Goal: Transaction & Acquisition: Download file/media

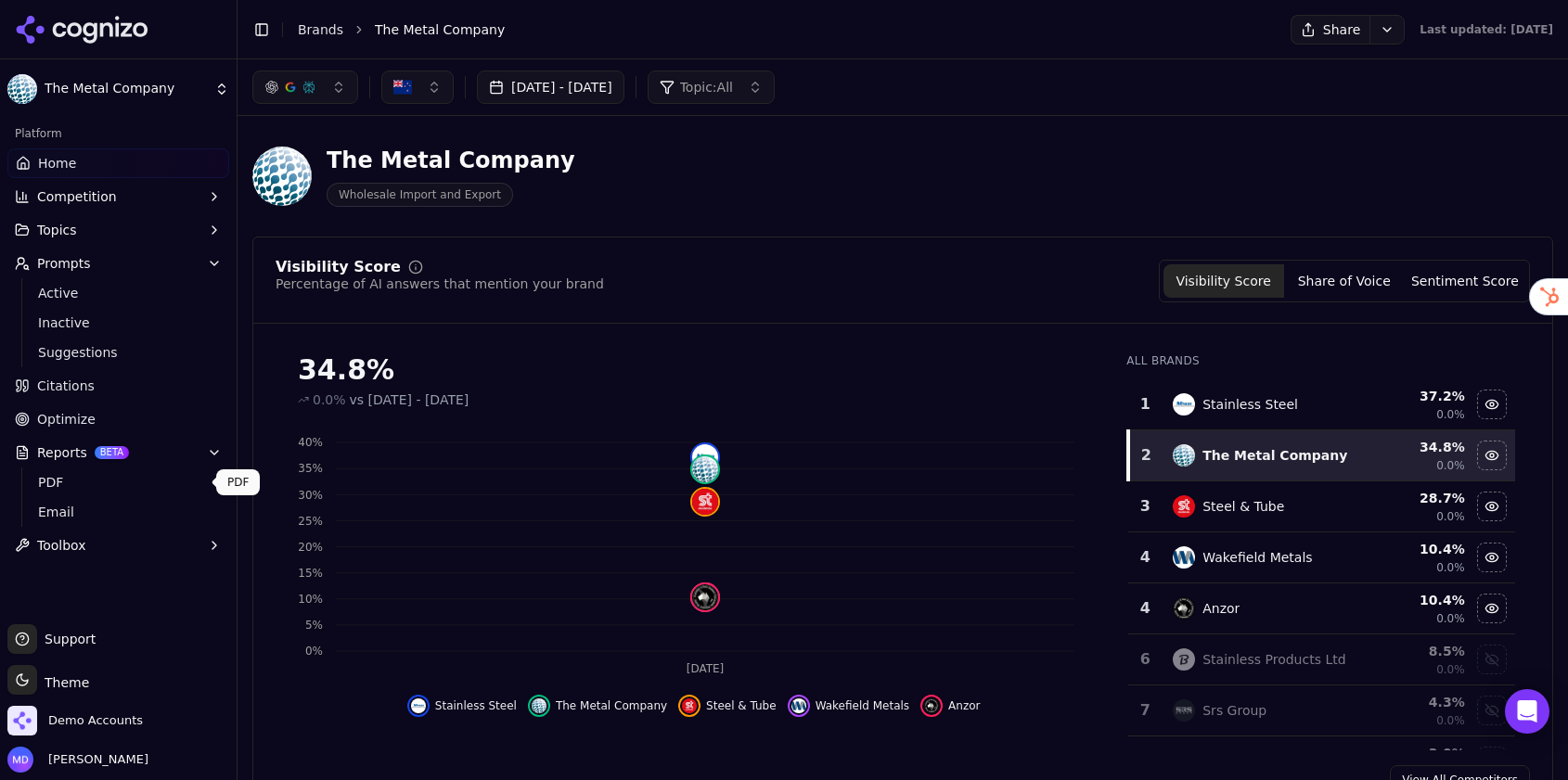
click at [64, 476] on span "PDF" at bounding box center [119, 482] width 162 height 18
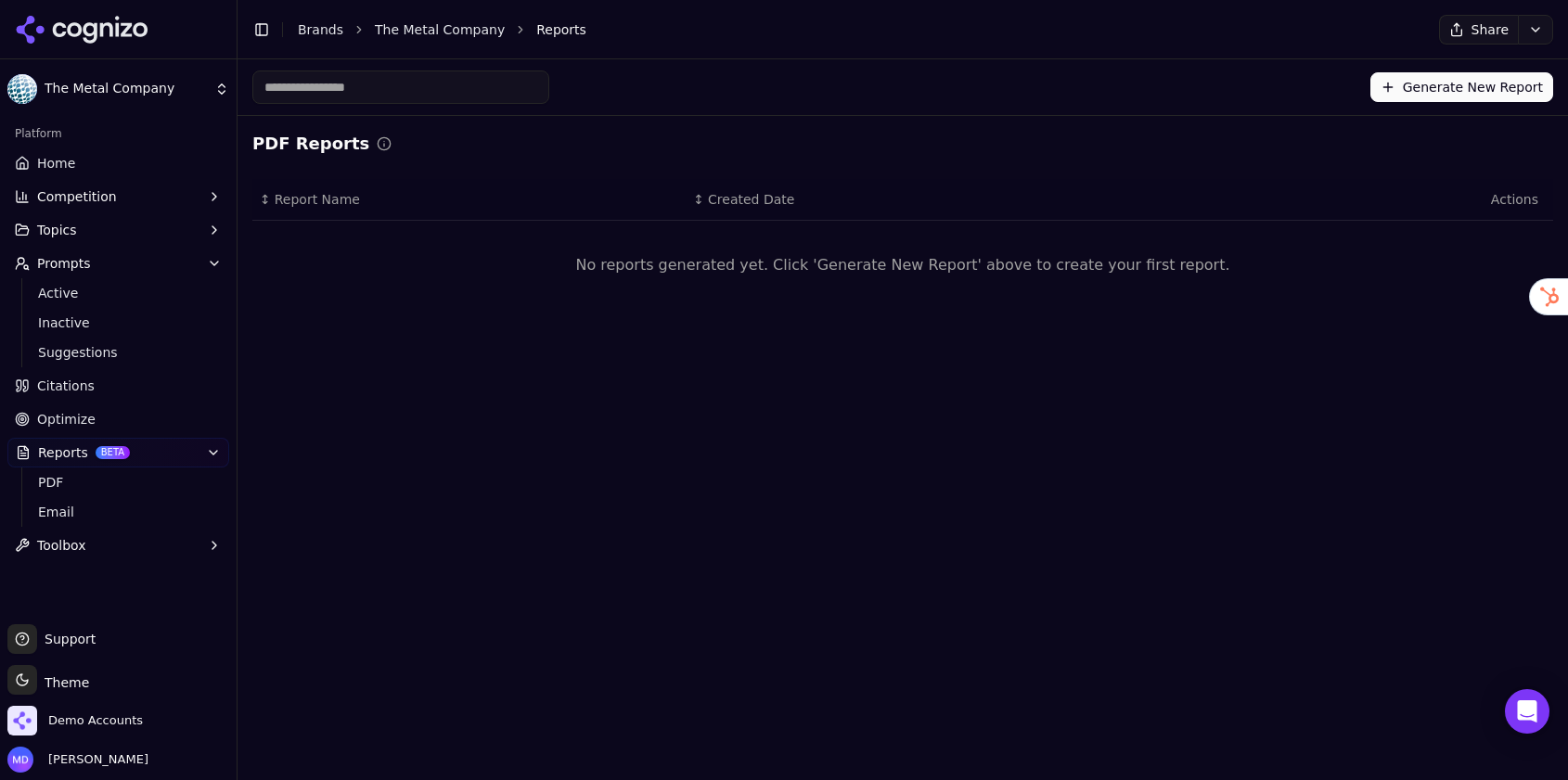
click at [1455, 88] on button "Generate New Report" at bounding box center [1462, 87] width 183 height 30
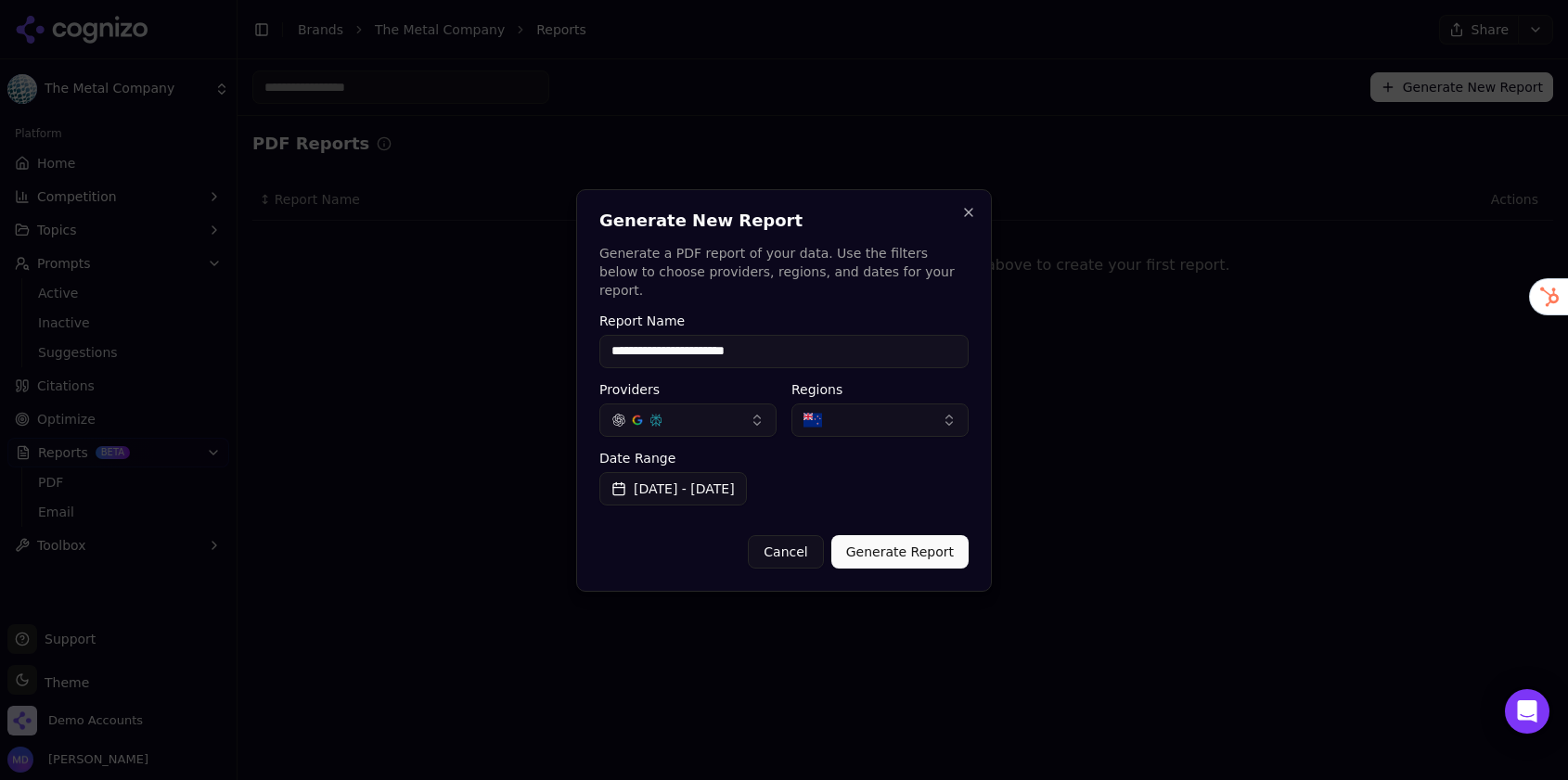
type input "**********"
click at [914, 536] on button "Generate Report" at bounding box center [899, 552] width 138 height 34
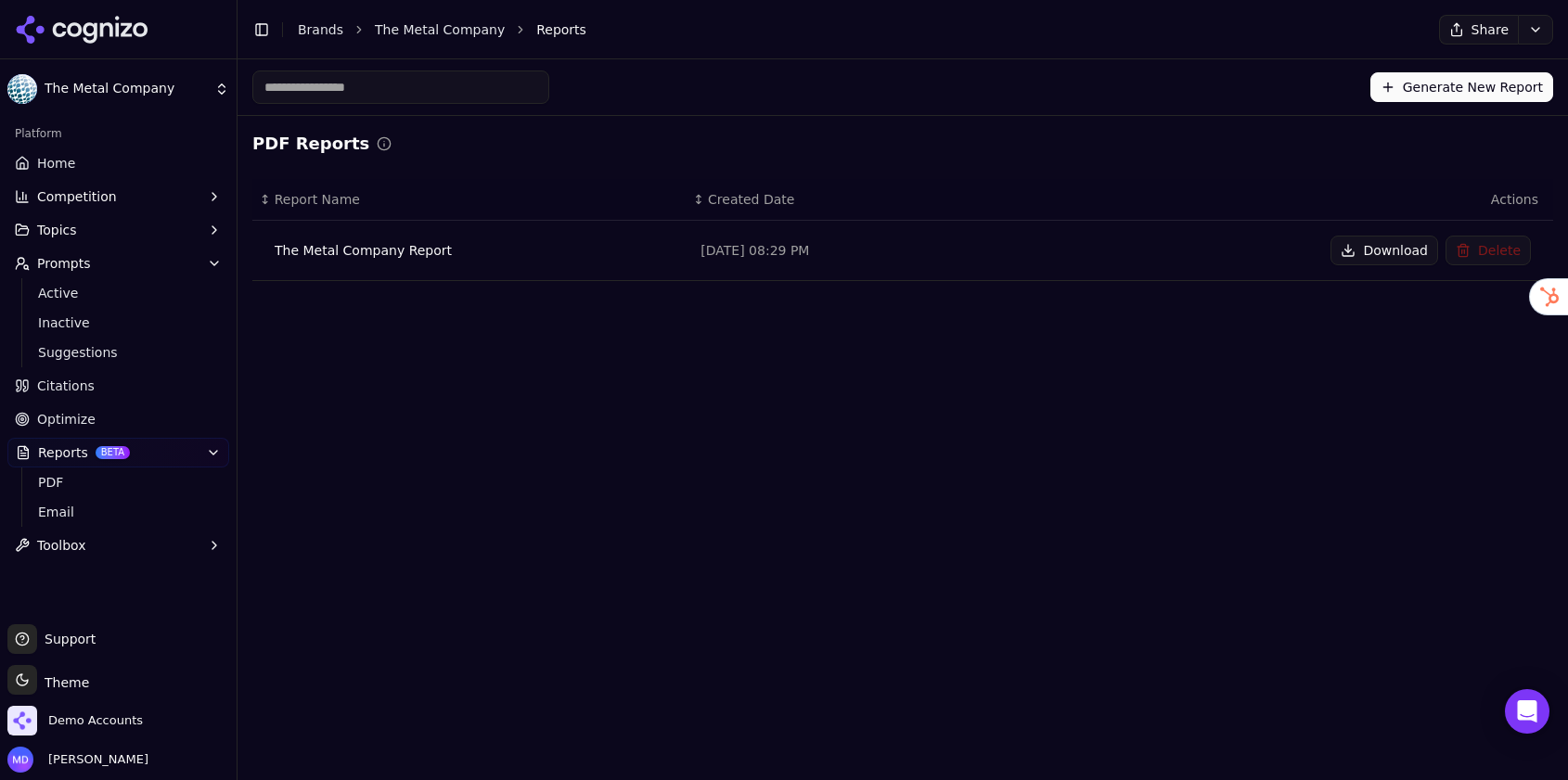
click at [1380, 263] on button "Download" at bounding box center [1384, 250] width 108 height 30
click at [312, 36] on link "Brands" at bounding box center [320, 29] width 45 height 14
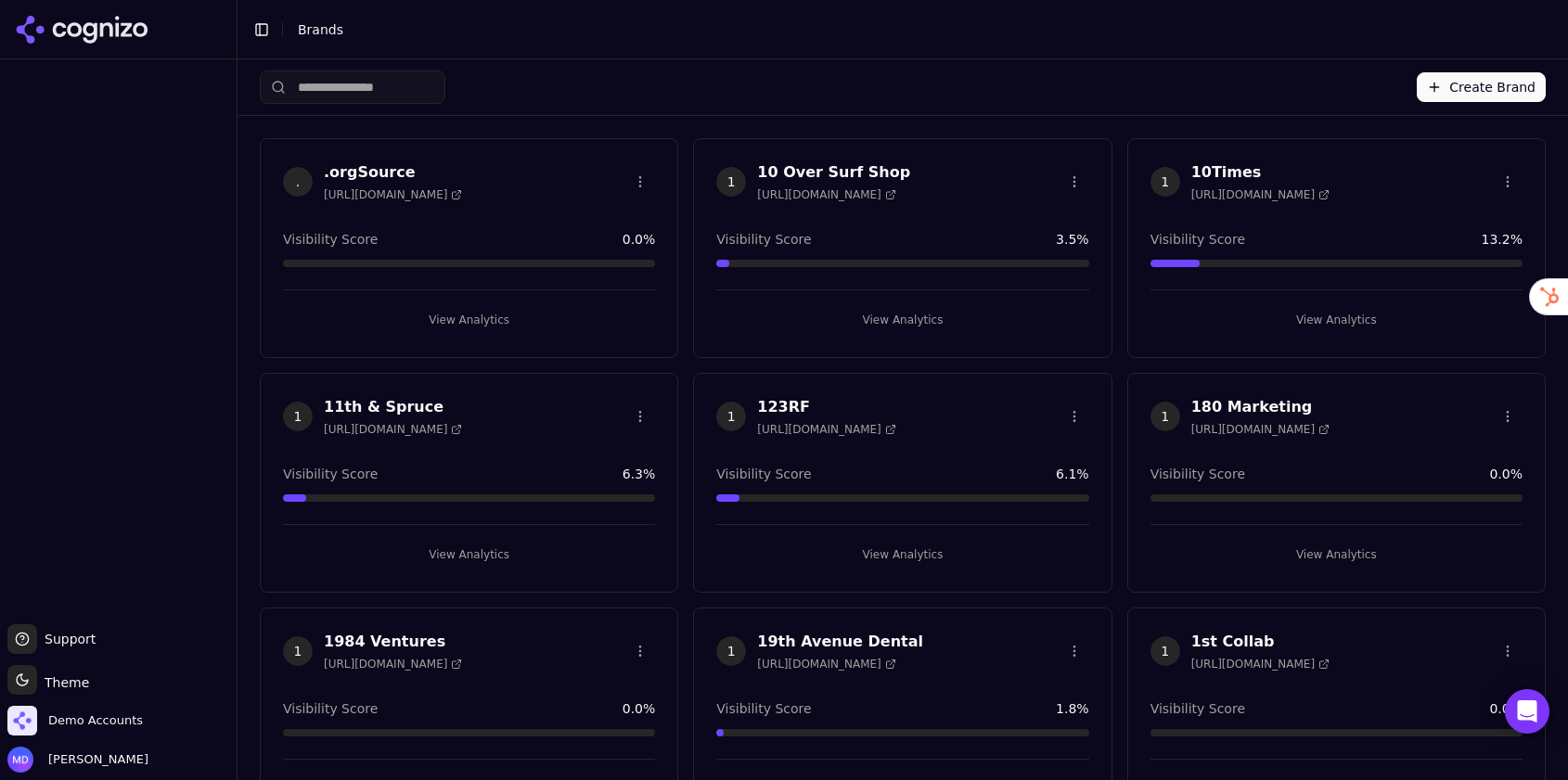
click at [319, 80] on input "search" at bounding box center [352, 87] width 186 height 34
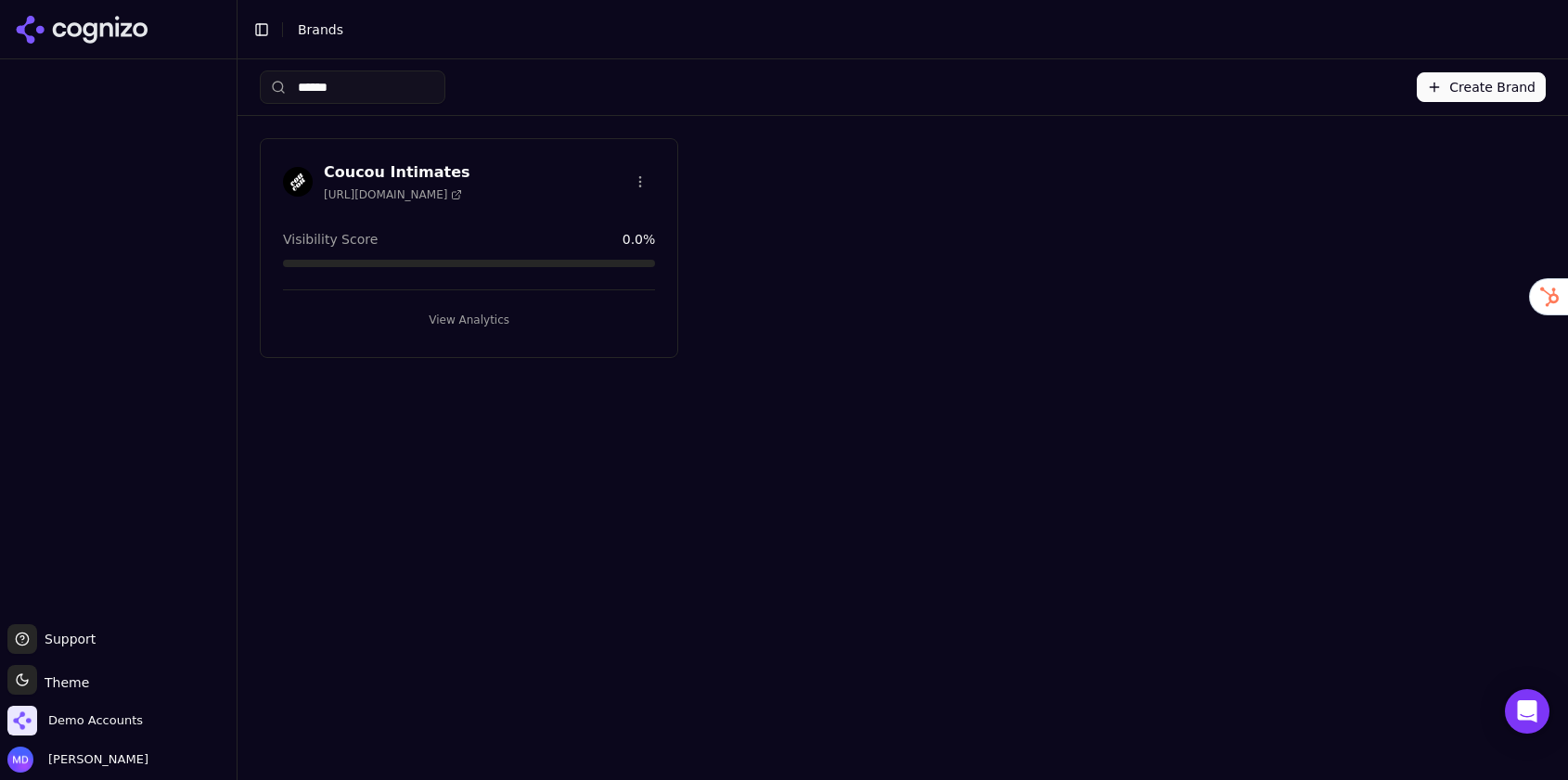
type input "******"
click at [388, 306] on button "View Analytics" at bounding box center [468, 319] width 372 height 30
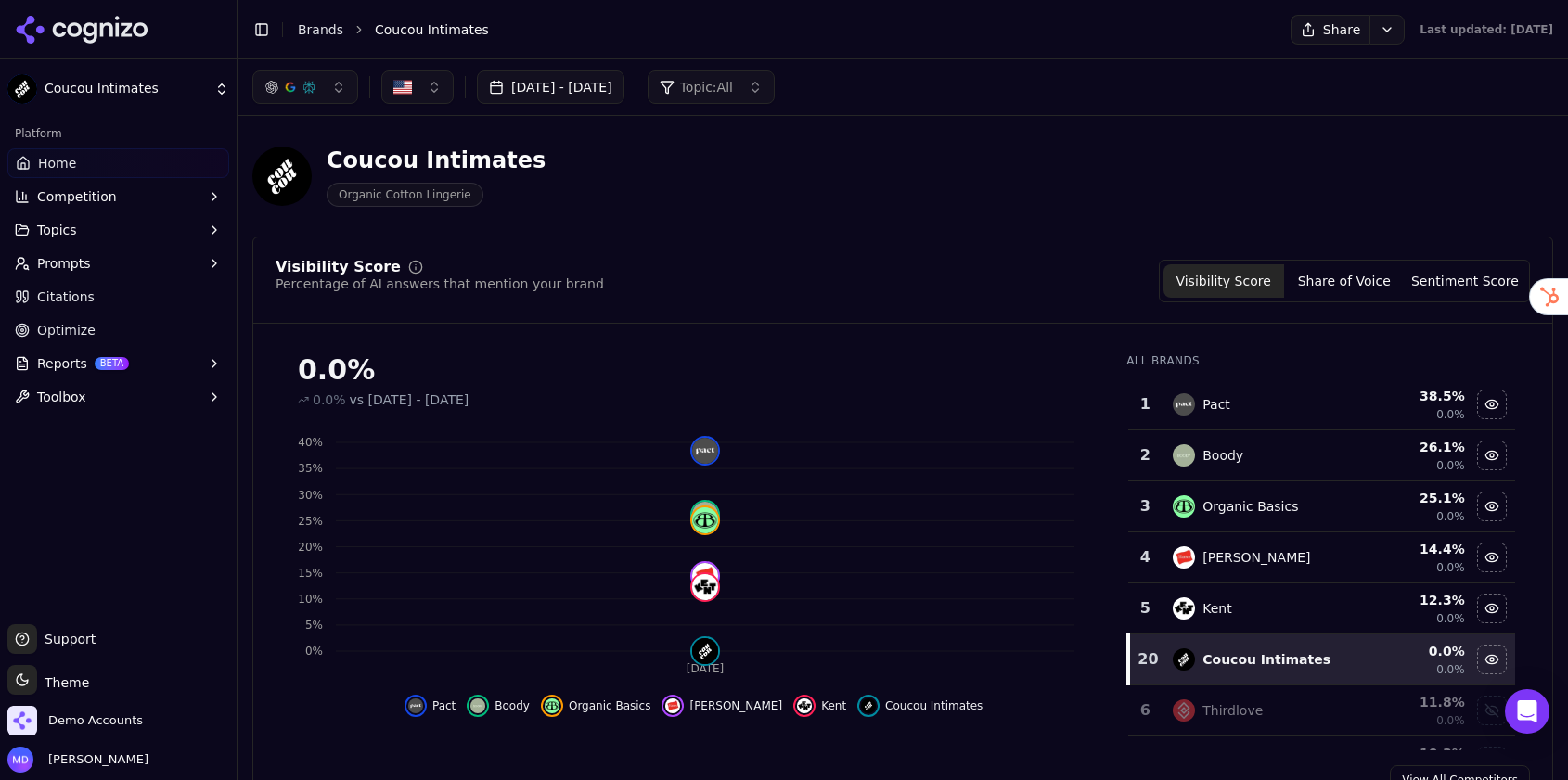
click at [60, 267] on span "Prompts" at bounding box center [64, 263] width 54 height 18
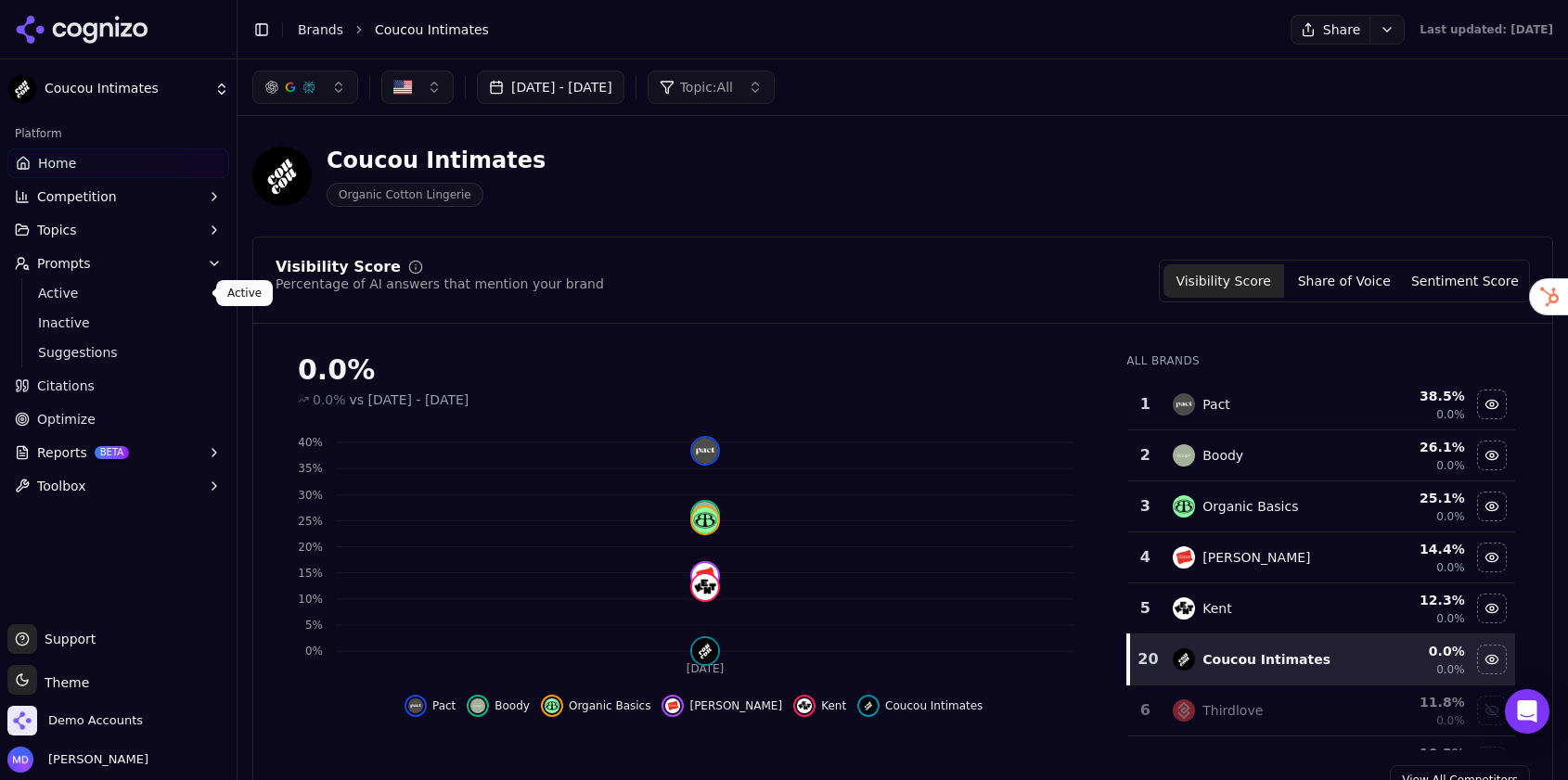
click at [62, 288] on span "Active" at bounding box center [119, 292] width 162 height 18
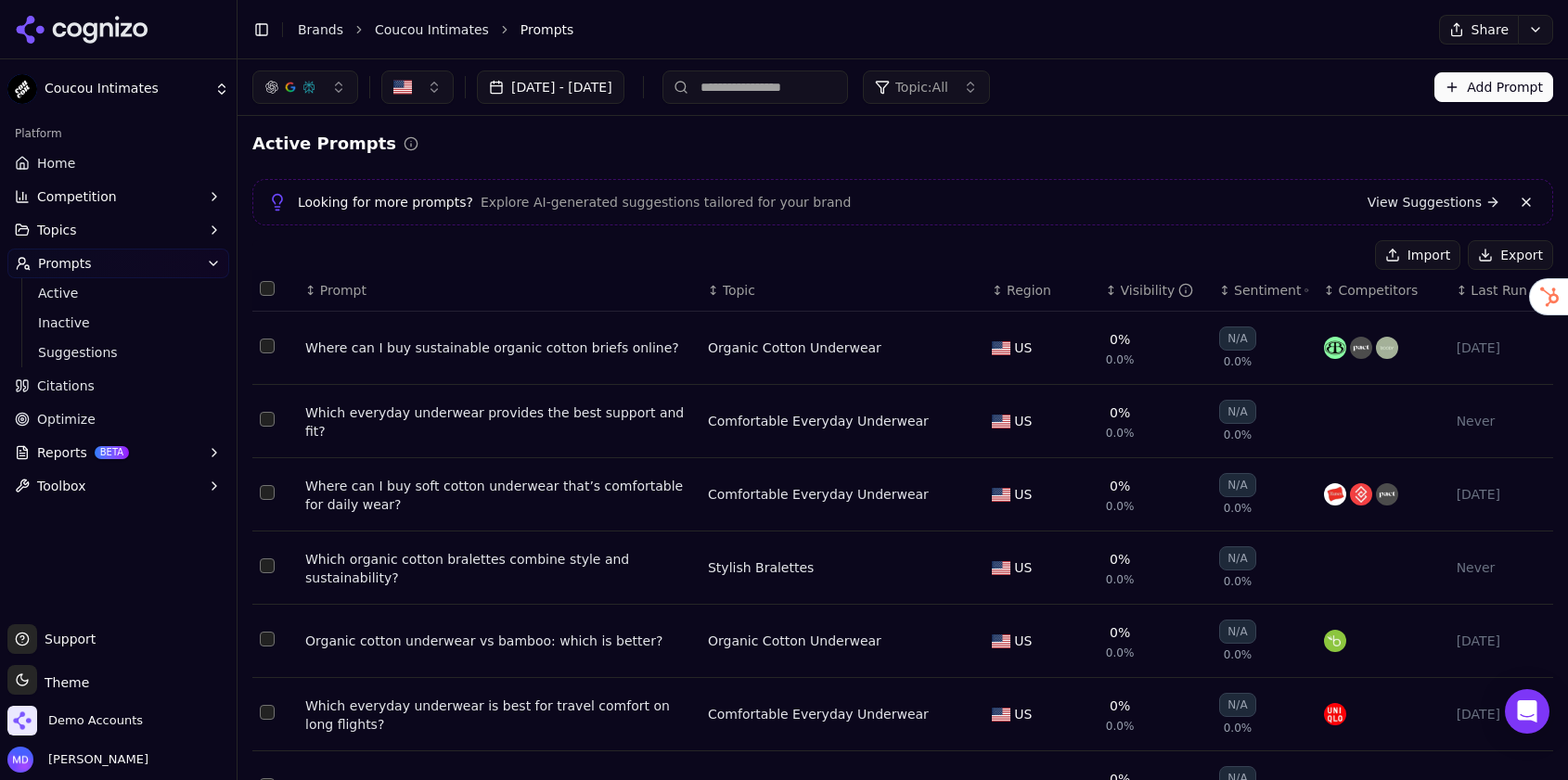
click at [73, 166] on link "Home" at bounding box center [118, 163] width 222 height 30
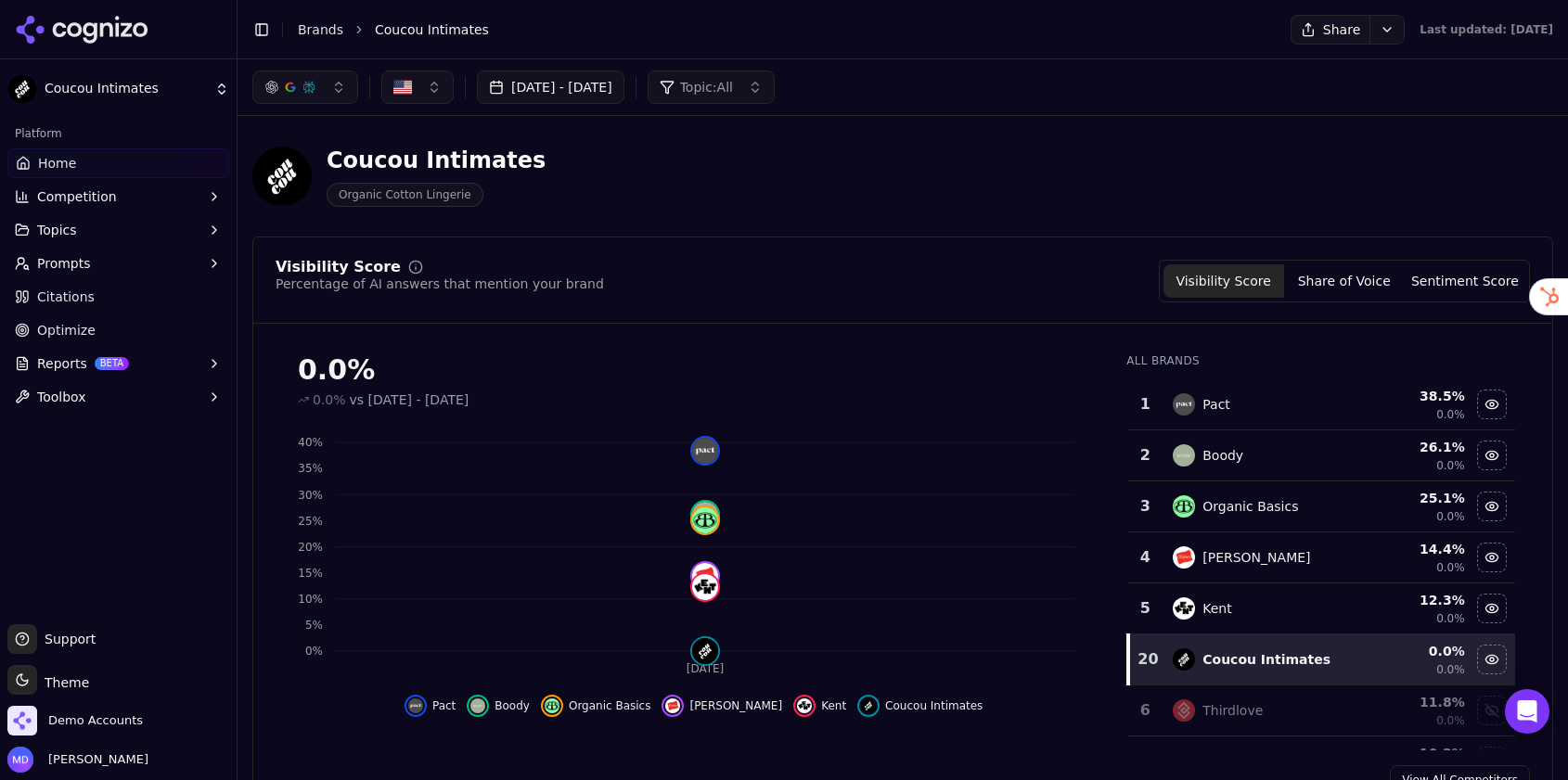
click at [92, 264] on button "Prompts" at bounding box center [118, 264] width 222 height 30
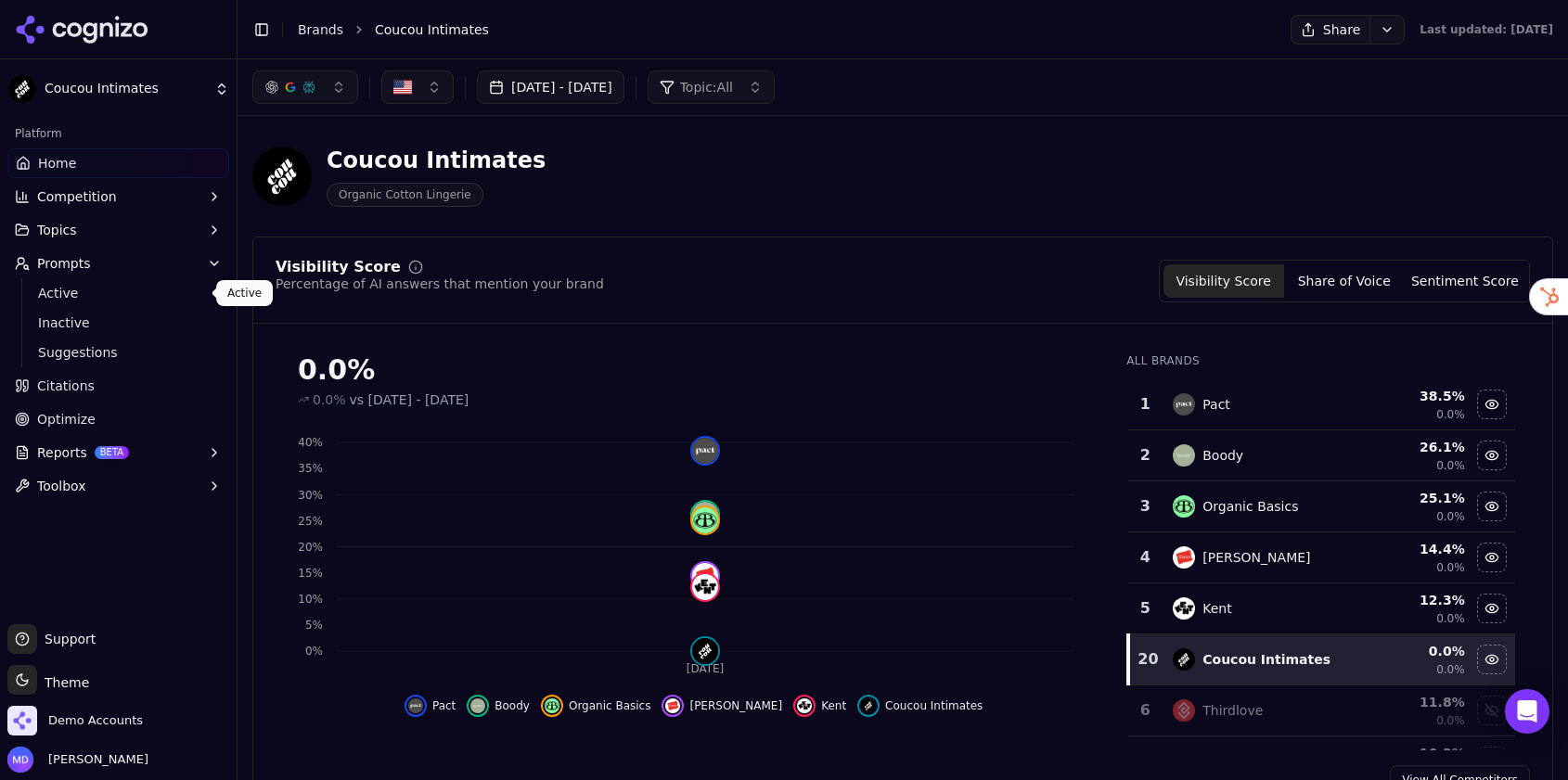
click at [91, 287] on span "Active" at bounding box center [119, 292] width 162 height 18
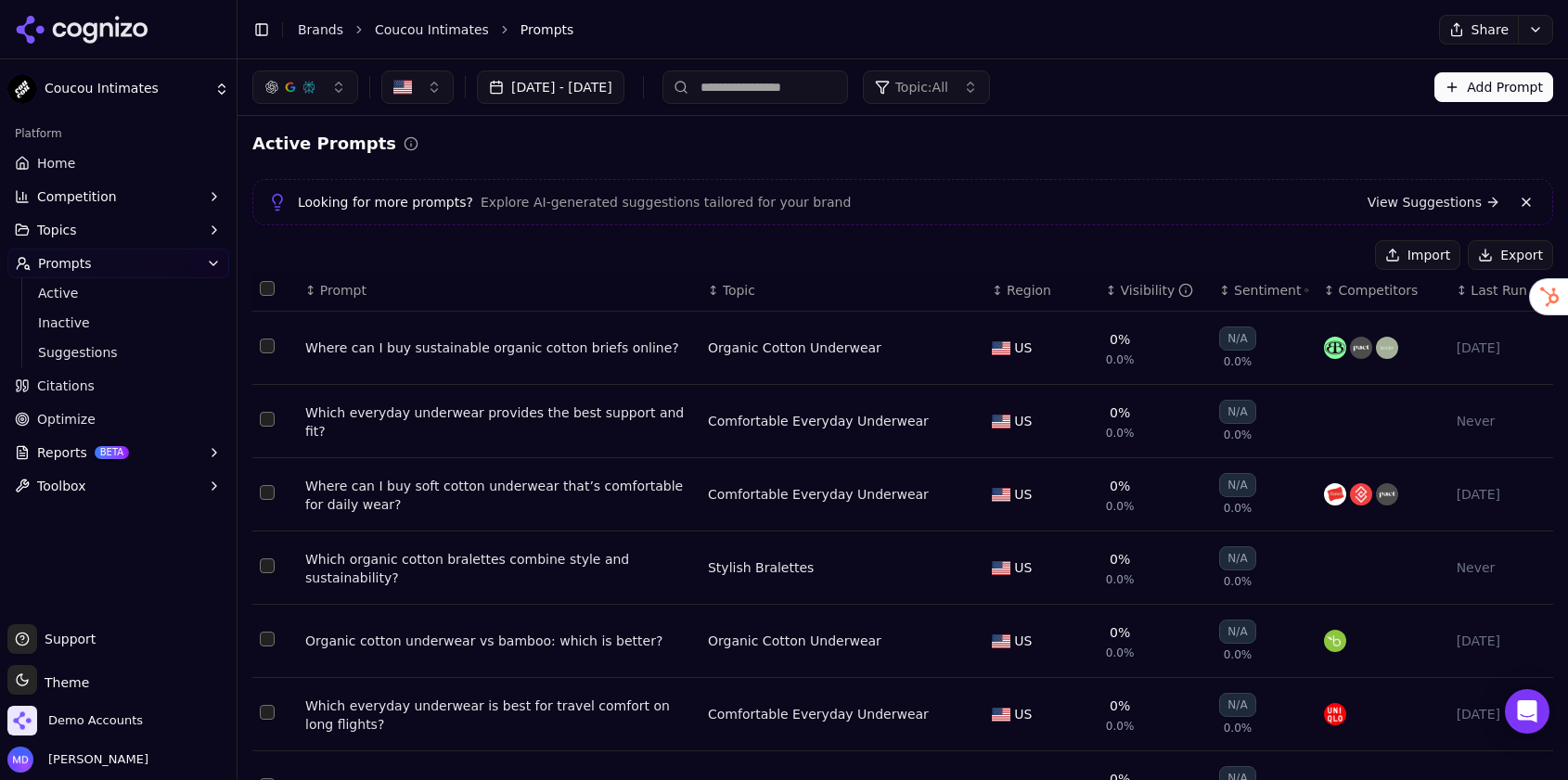
click at [57, 456] on span "Reports" at bounding box center [63, 452] width 50 height 18
click at [73, 479] on span "PDF" at bounding box center [119, 482] width 162 height 18
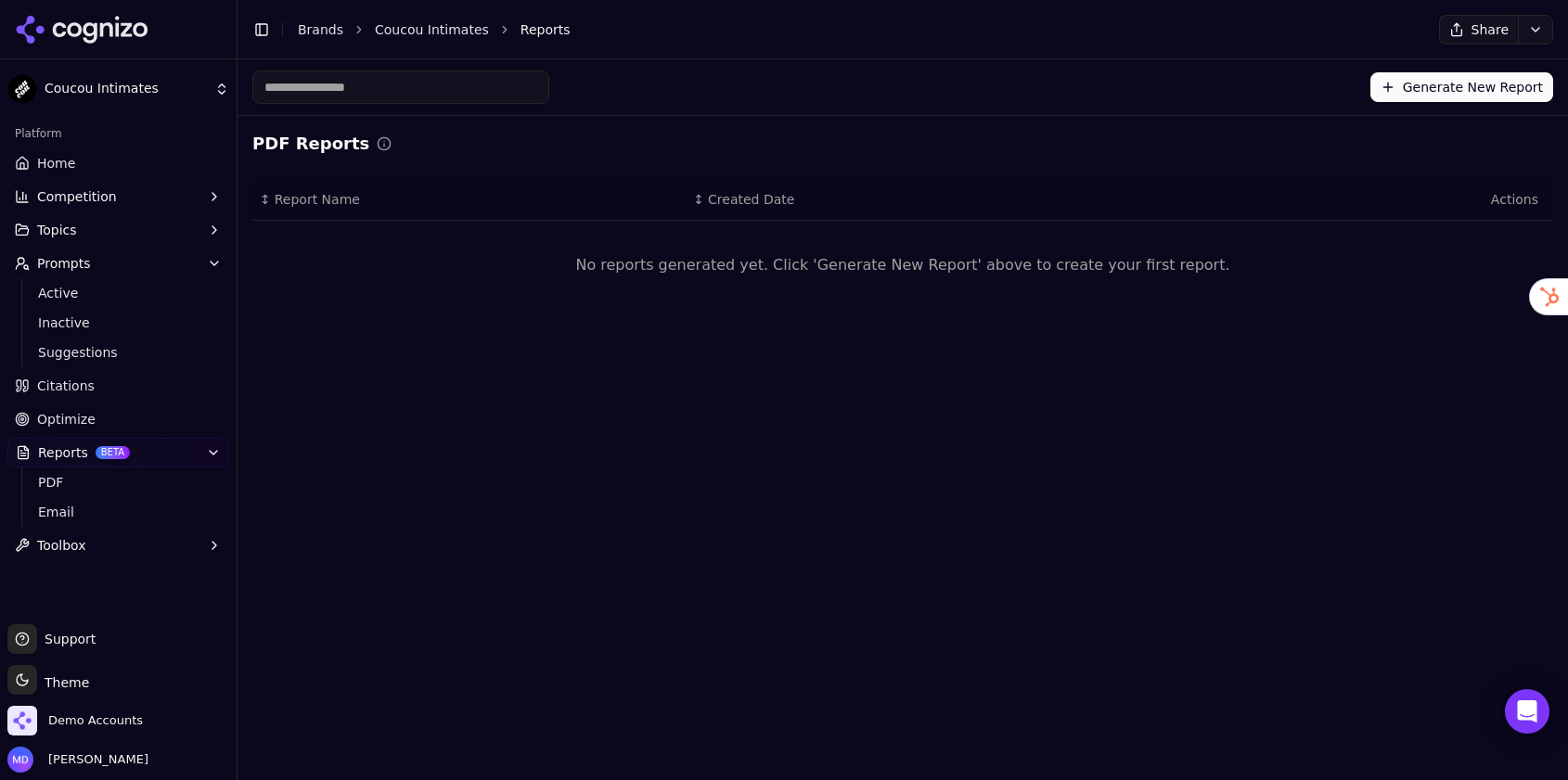
click at [1431, 83] on button "Generate New Report" at bounding box center [1462, 87] width 183 height 30
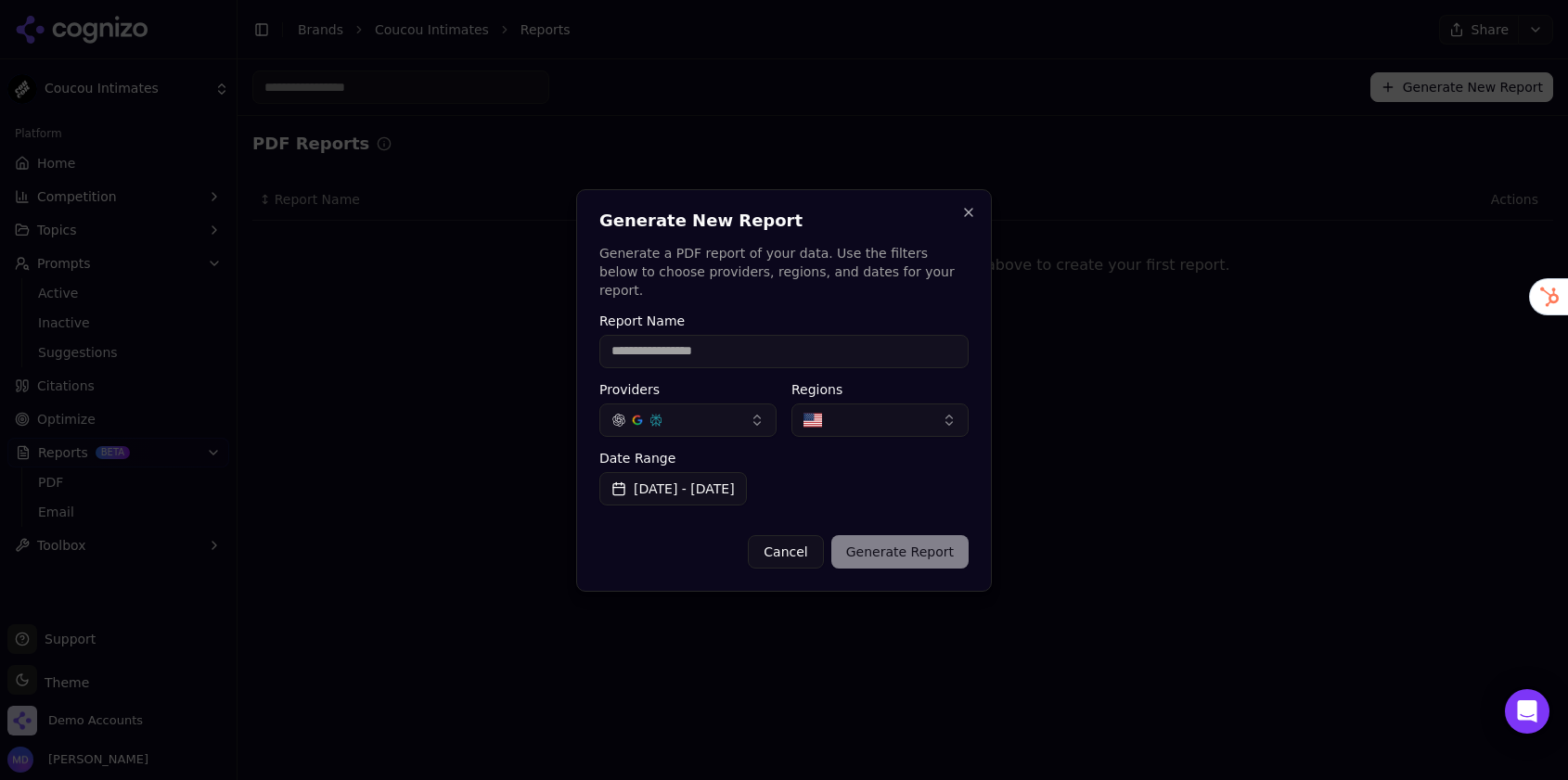
type input "*"
type input "**********"
click at [890, 536] on button "Generate Report" at bounding box center [899, 552] width 138 height 34
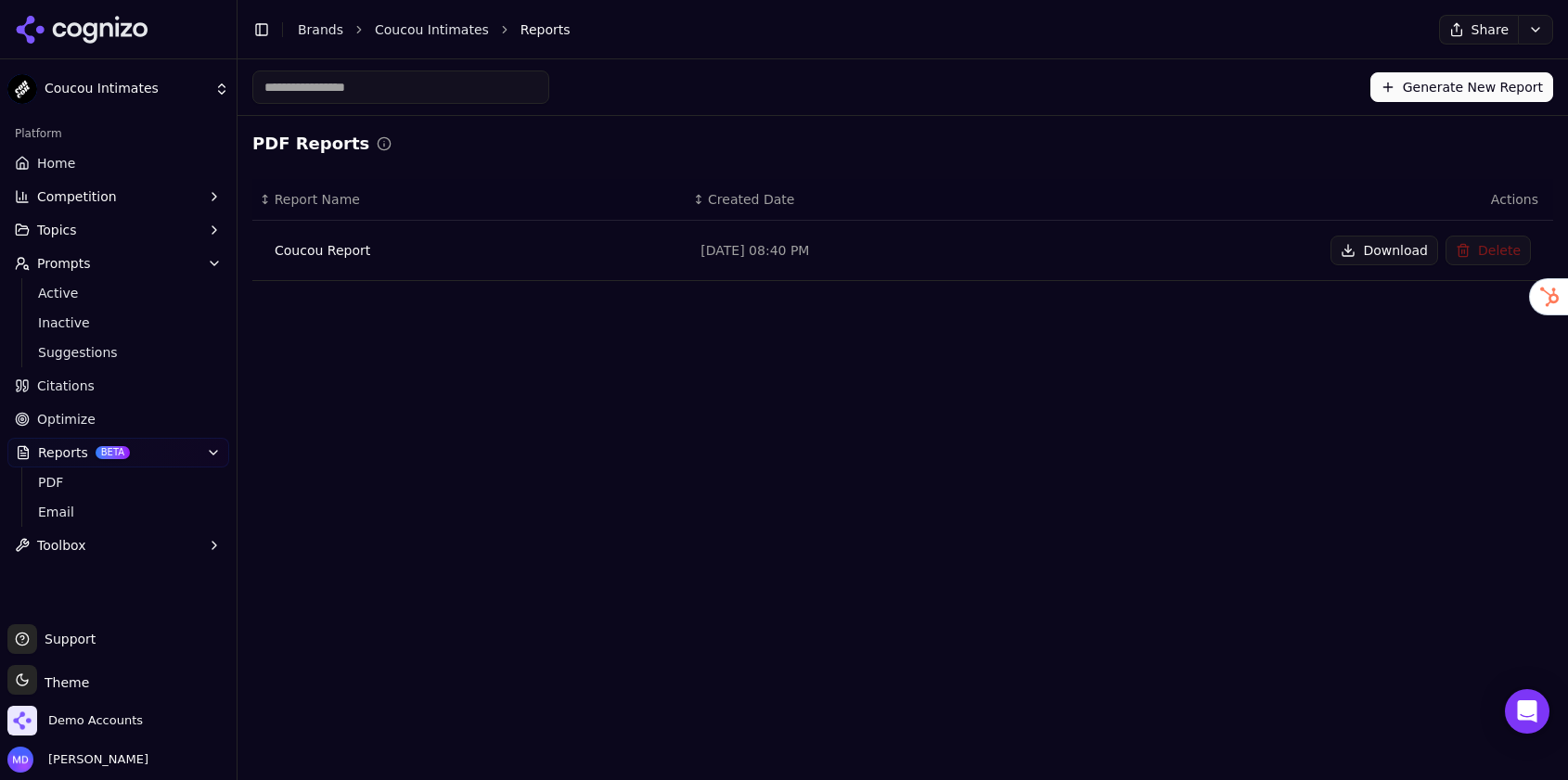
click at [1405, 250] on button "Download" at bounding box center [1384, 250] width 108 height 30
